Goal: Entertainment & Leisure: Consume media (video, audio)

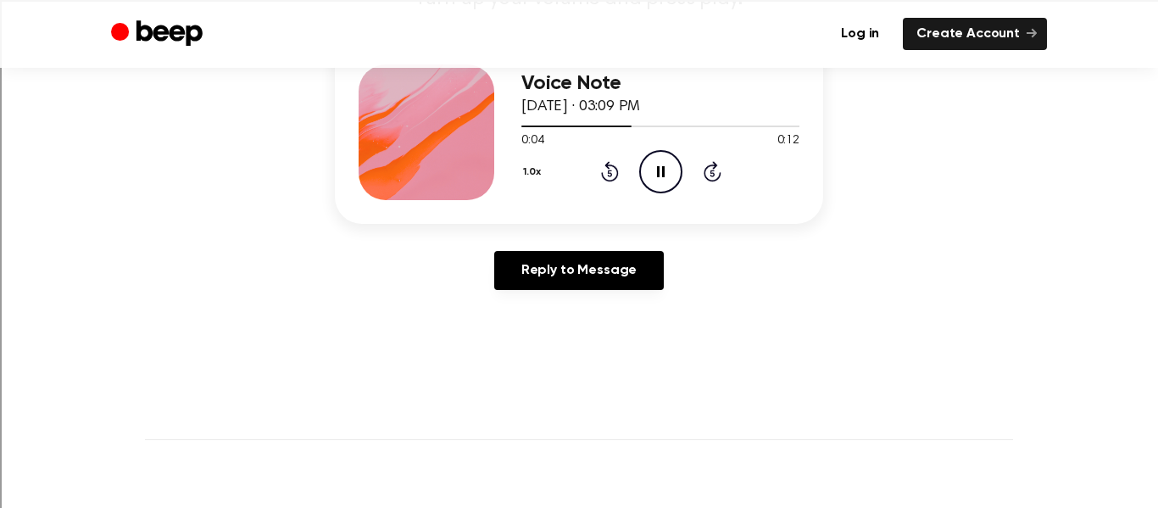
scroll to position [237, 0]
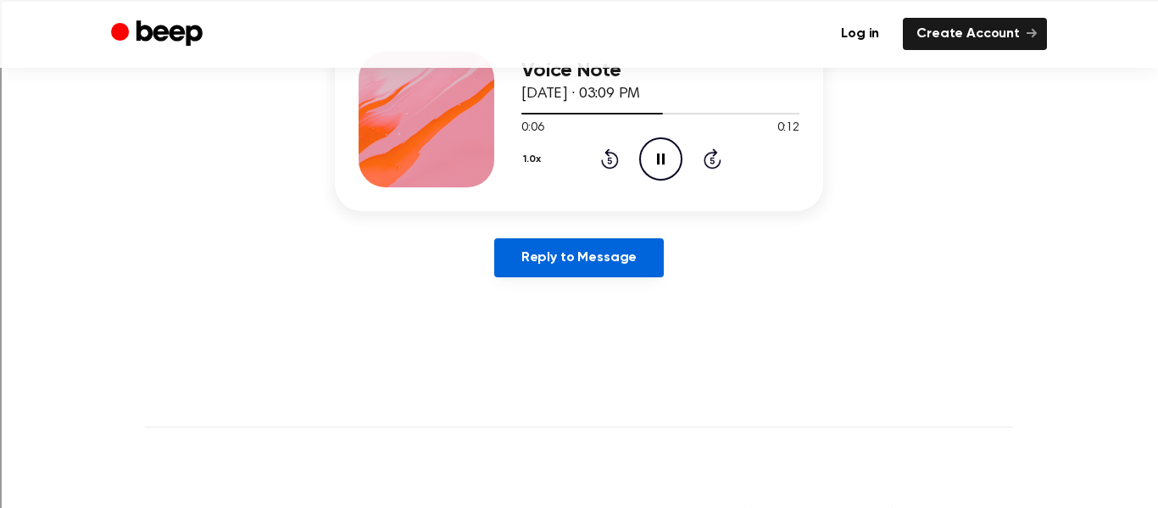
click at [619, 272] on link "Reply to Message" at bounding box center [579, 257] width 170 height 39
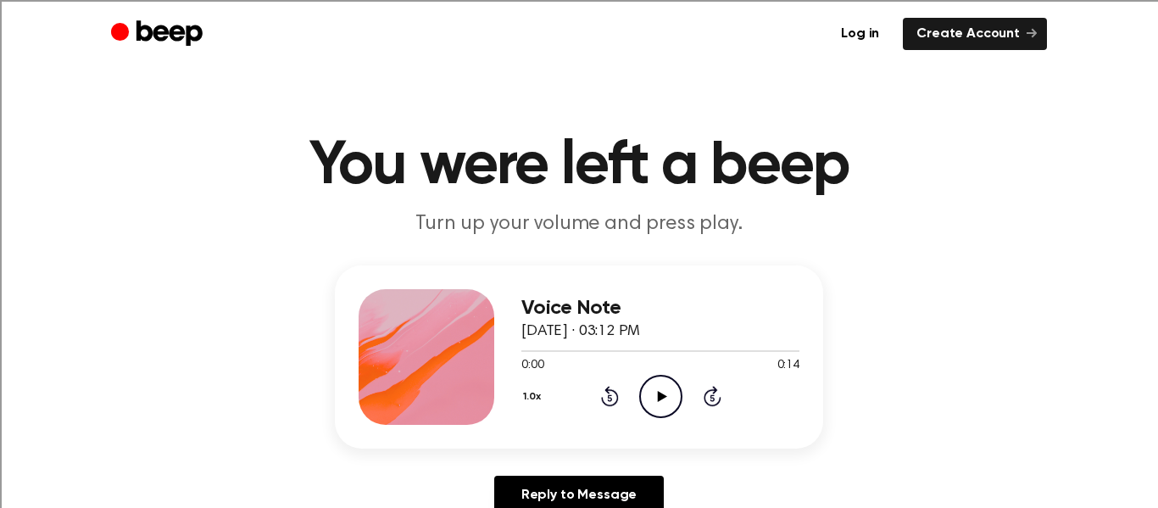
click at [660, 404] on icon "Play Audio" at bounding box center [660, 396] width 43 height 43
click at [660, 416] on circle at bounding box center [661, 397] width 42 height 42
click at [667, 388] on icon "Play Audio" at bounding box center [660, 396] width 43 height 43
click at [671, 398] on icon "Play Audio" at bounding box center [660, 396] width 43 height 43
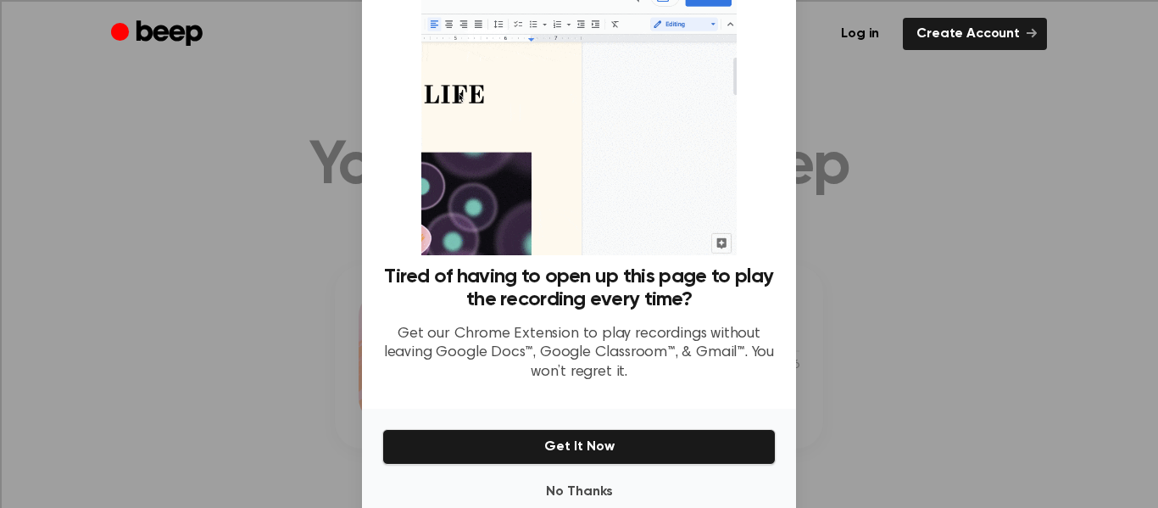
scroll to position [104, 0]
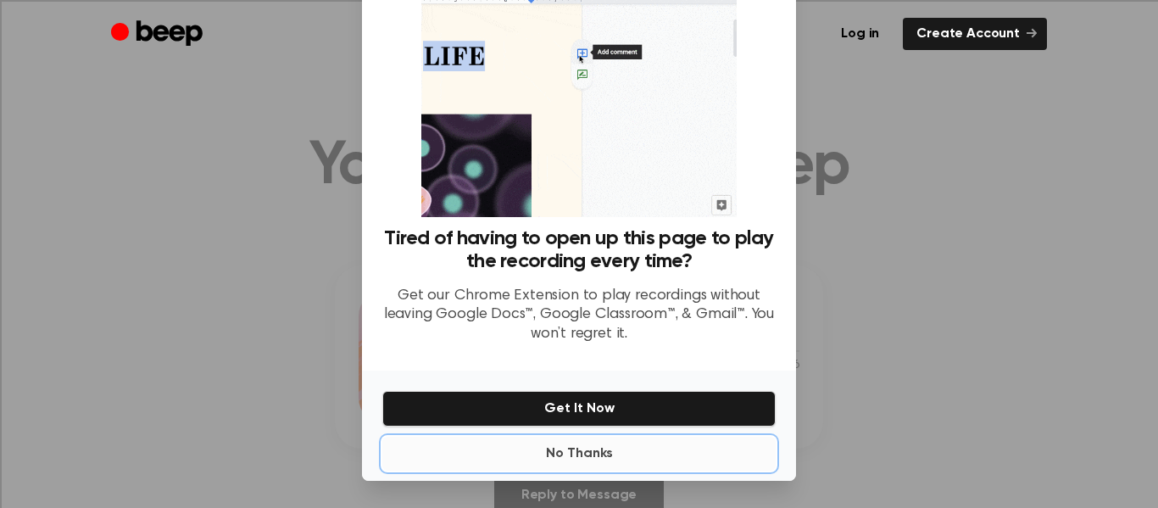
click at [611, 454] on button "No Thanks" at bounding box center [578, 454] width 393 height 34
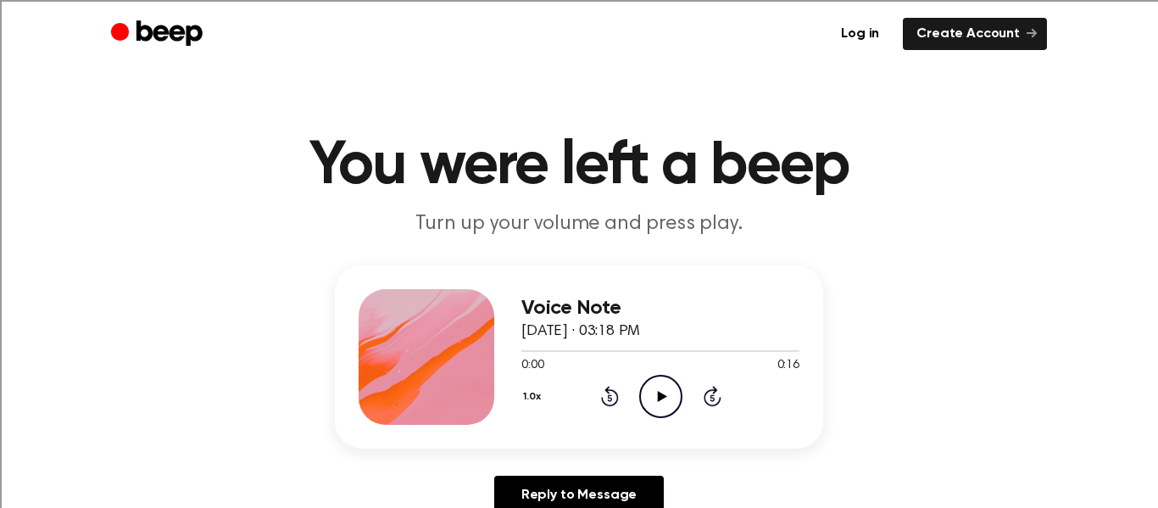
click at [647, 399] on icon "Play Audio" at bounding box center [660, 396] width 43 height 43
